Goal: Transaction & Acquisition: Purchase product/service

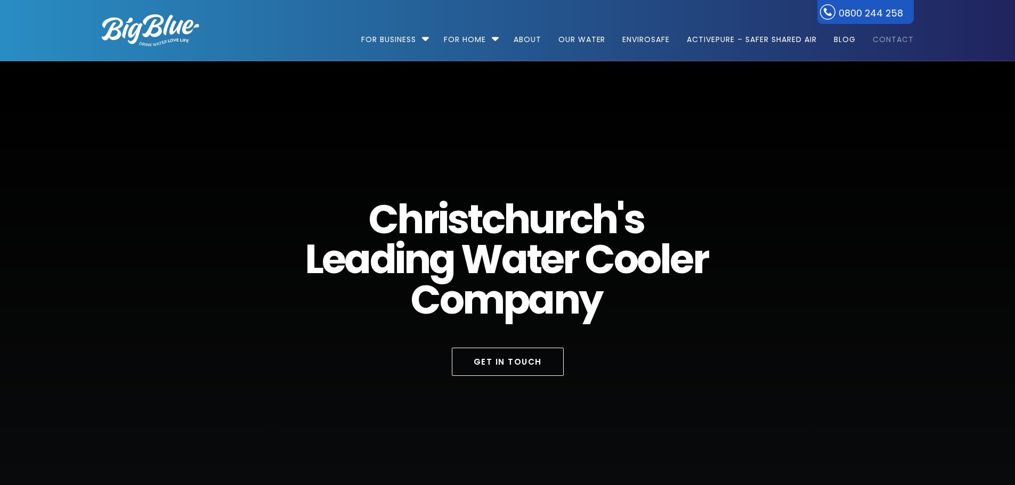
click at [884, 36] on link "Contact" at bounding box center [889, 34] width 48 height 69
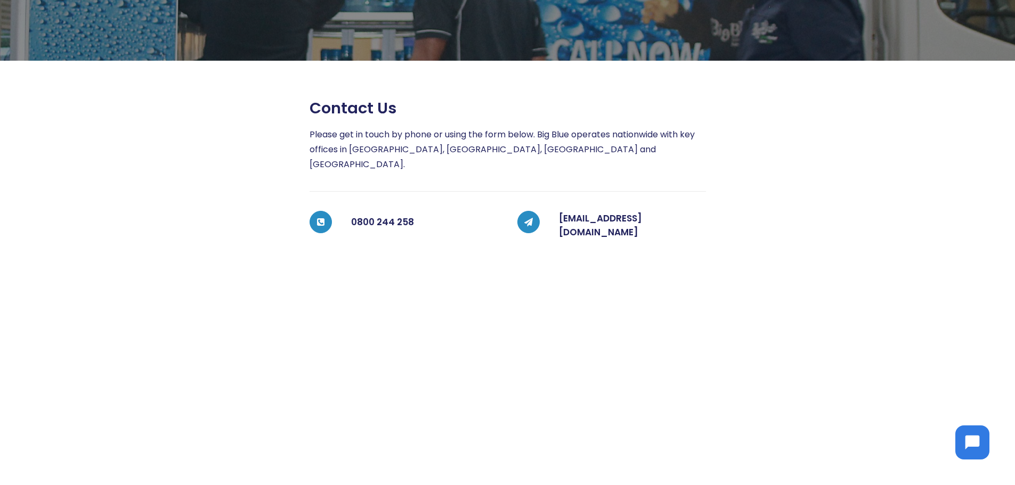
scroll to position [160, 0]
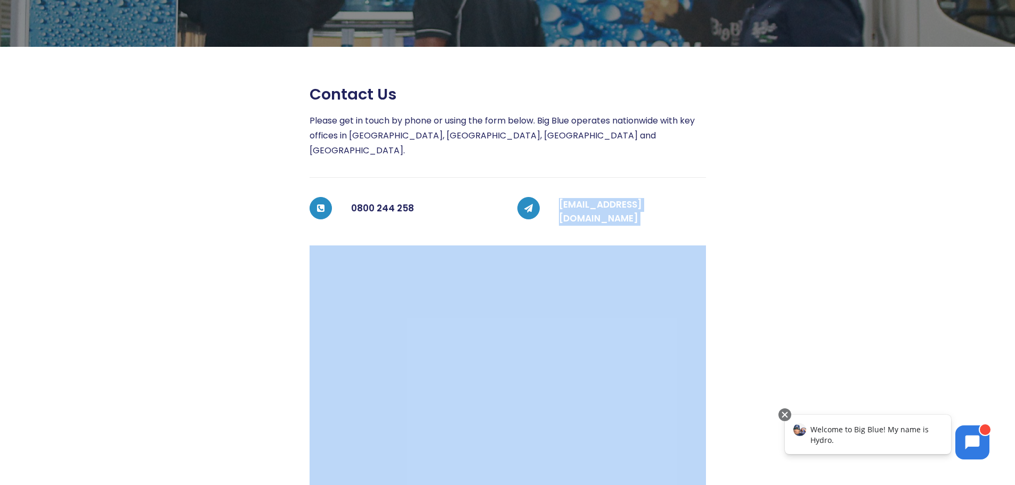
drag, startPoint x: 747, startPoint y: 189, endPoint x: 559, endPoint y: 205, distance: 188.8
click at [559, 205] on div "Contact us Please get in touch by phone or using the form below. Big Blue opera…" at bounding box center [498, 350] width 831 height 530
copy div "coolers@bigblue.co.nz"
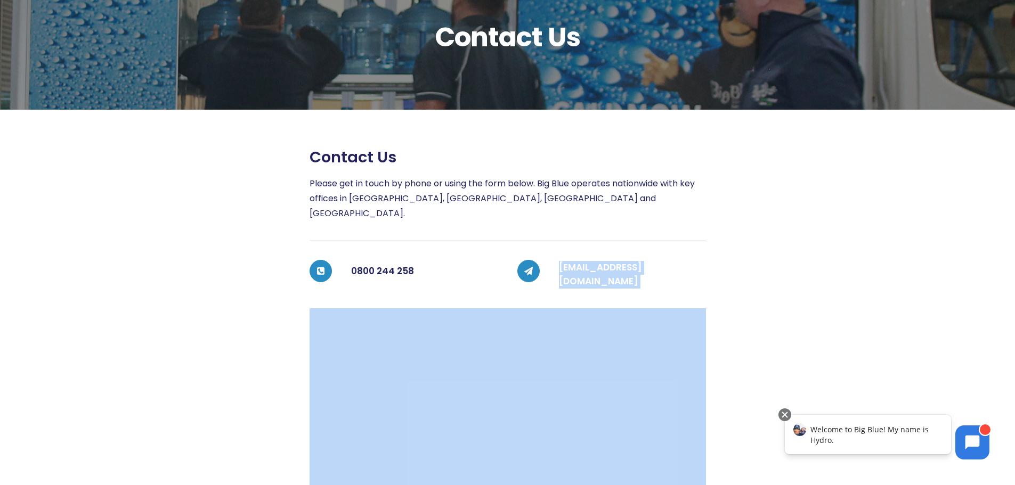
scroll to position [0, 0]
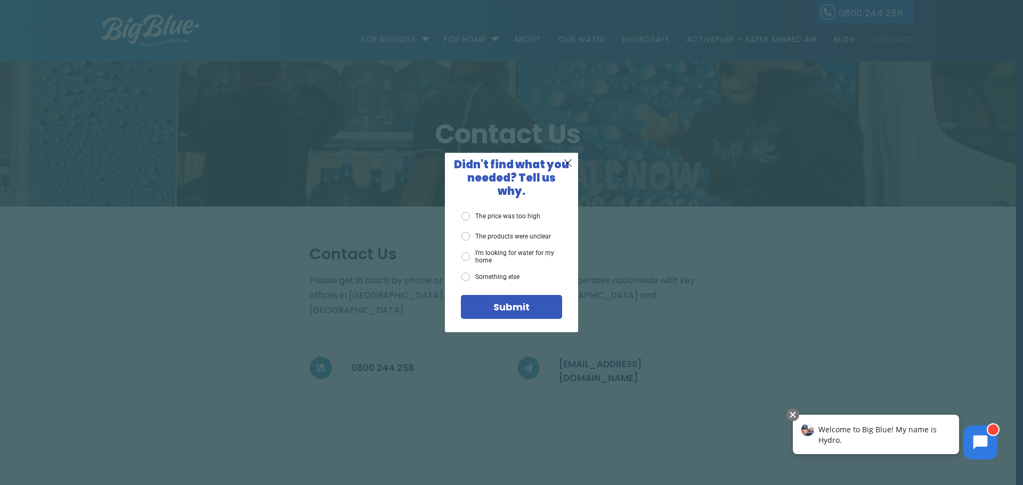
click at [713, 143] on div "X Didn't find what you needed? Tell us why. The price was too high The products…" at bounding box center [511, 242] width 1023 height 485
click at [856, 37] on div "X Didn't find what you needed? Tell us why. The price was too high The products…" at bounding box center [511, 242] width 1023 height 485
click at [567, 169] on span "X" at bounding box center [568, 162] width 10 height 13
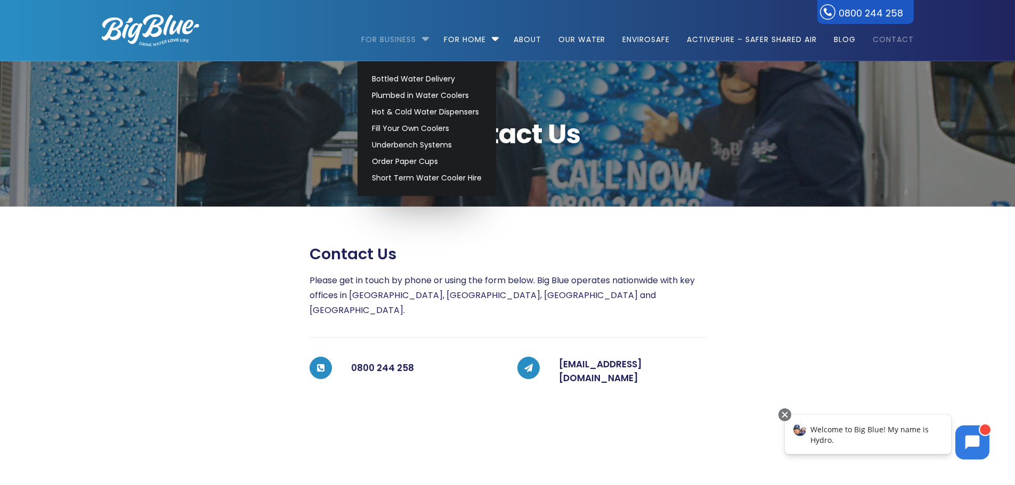
click at [415, 36] on link "For Business" at bounding box center [392, 34] width 62 height 69
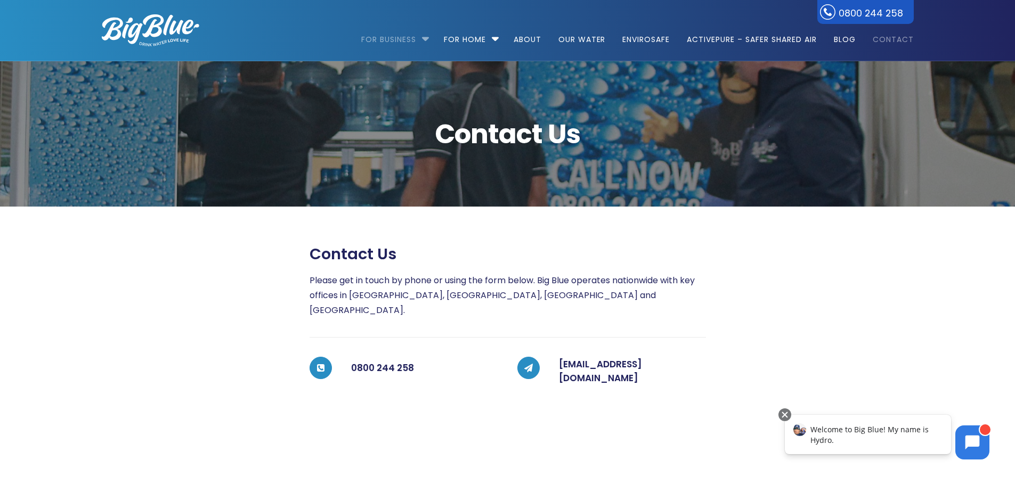
click at [415, 36] on link "For Business" at bounding box center [392, 34] width 62 height 69
click at [422, 38] on li "For Business Bottled Water Delivery Plumbed in Water Coolers Hot & Cold Water D…" at bounding box center [397, 34] width 73 height 61
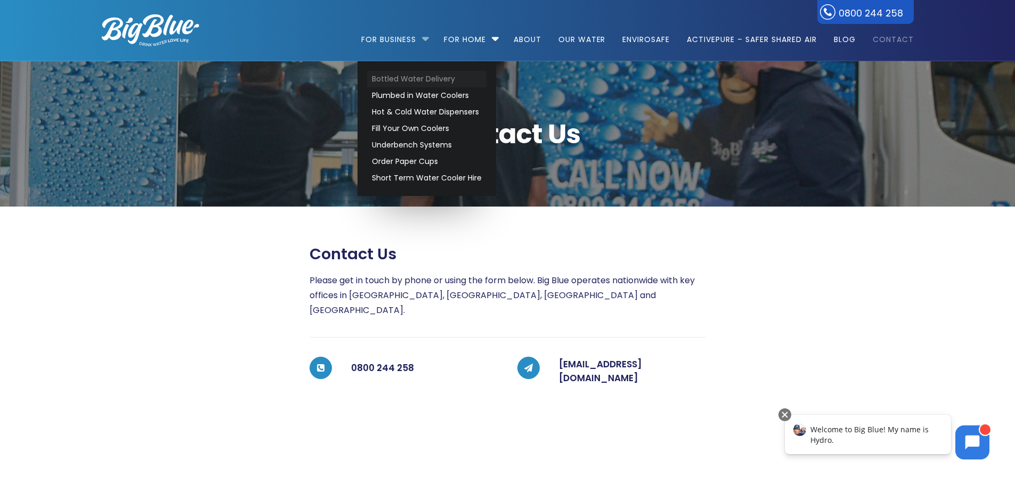
click at [391, 78] on link "Bottled Water Delivery" at bounding box center [426, 79] width 119 height 17
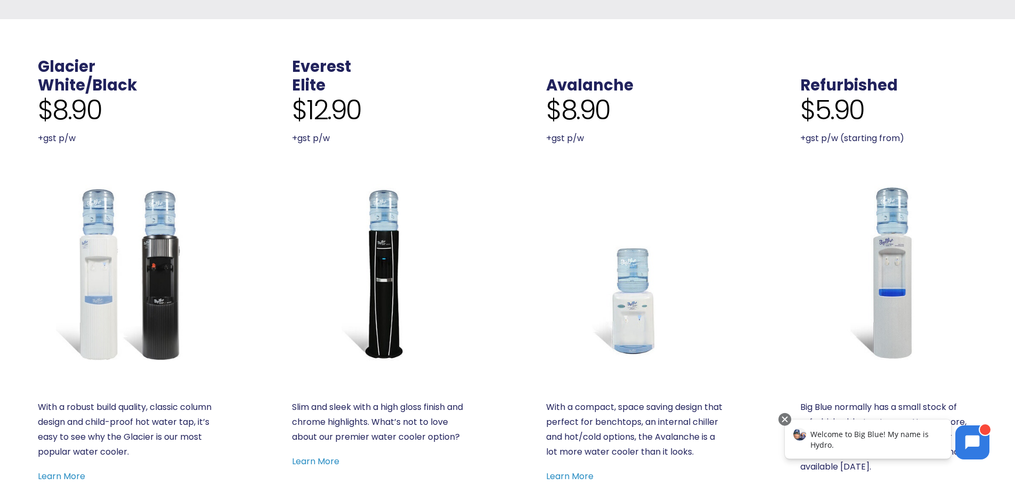
scroll to position [480, 0]
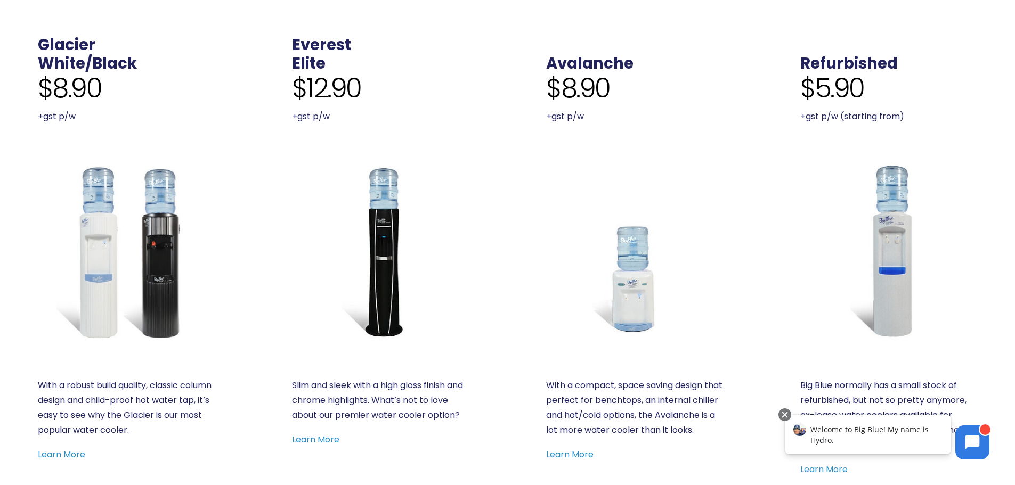
click at [88, 264] on img at bounding box center [126, 251] width 177 height 177
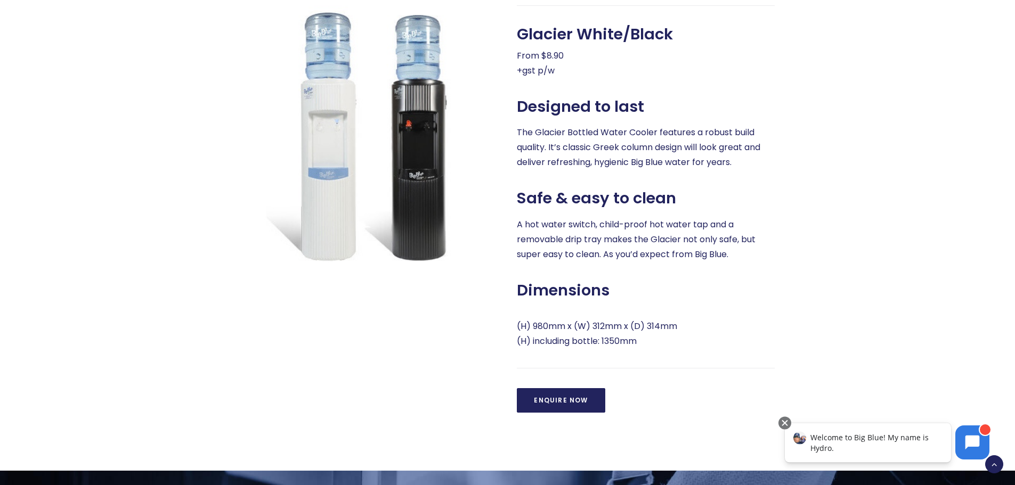
scroll to position [533, 0]
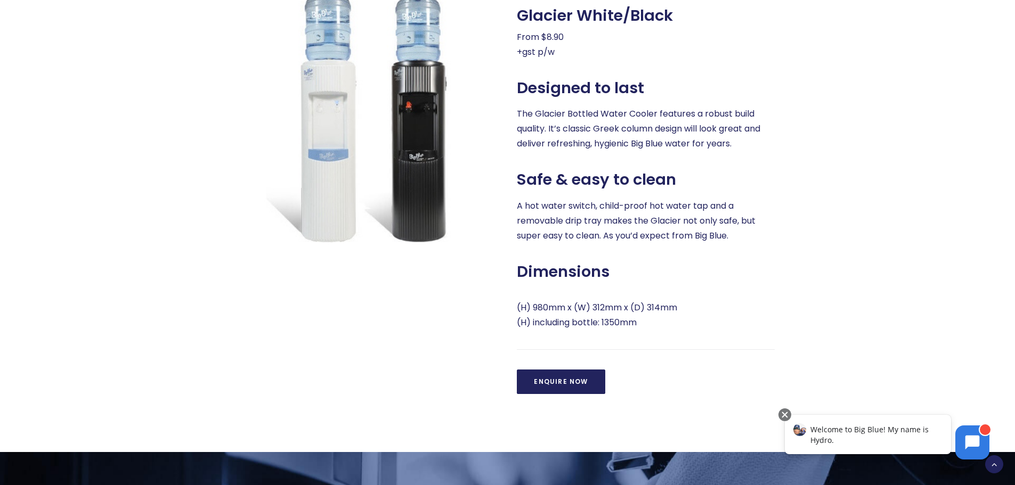
click at [569, 386] on link "Enquire Now" at bounding box center [561, 382] width 88 height 25
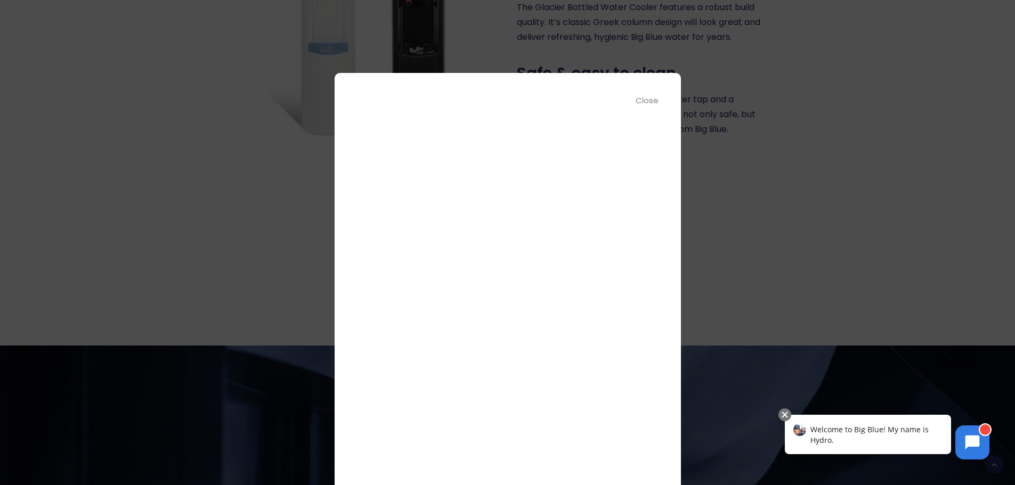
scroll to position [0, 0]
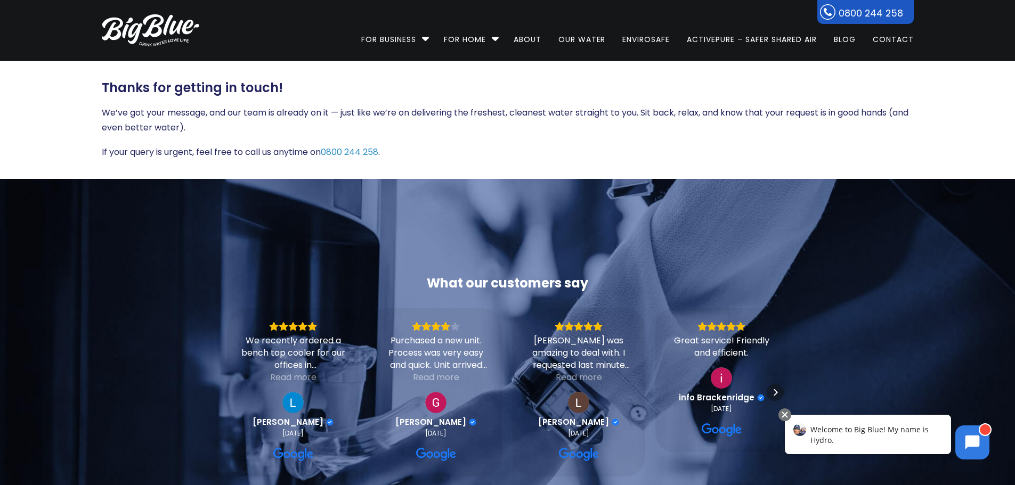
click at [892, 431] on span "Welcome to Big Blue! My name is Hydro." at bounding box center [870, 435] width 118 height 21
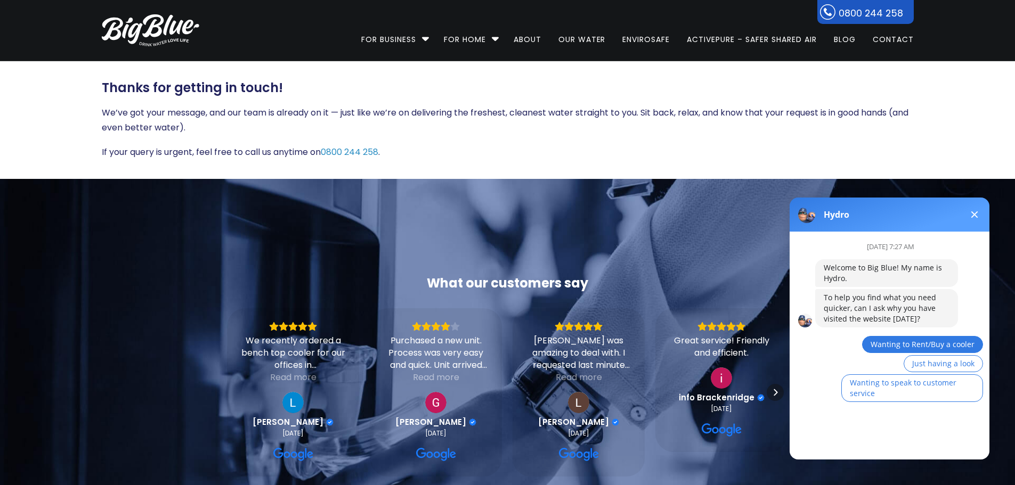
click at [922, 351] on button "Wanting to Rent/Buy a cooler" at bounding box center [922, 344] width 121 height 17
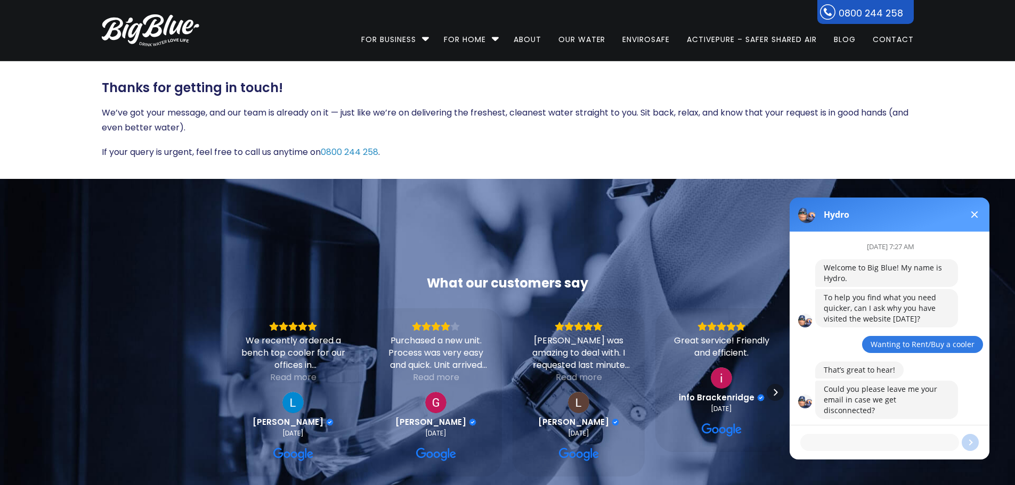
click at [975, 215] on span at bounding box center [974, 215] width 7 height 7
